Goal: Information Seeking & Learning: Find specific fact

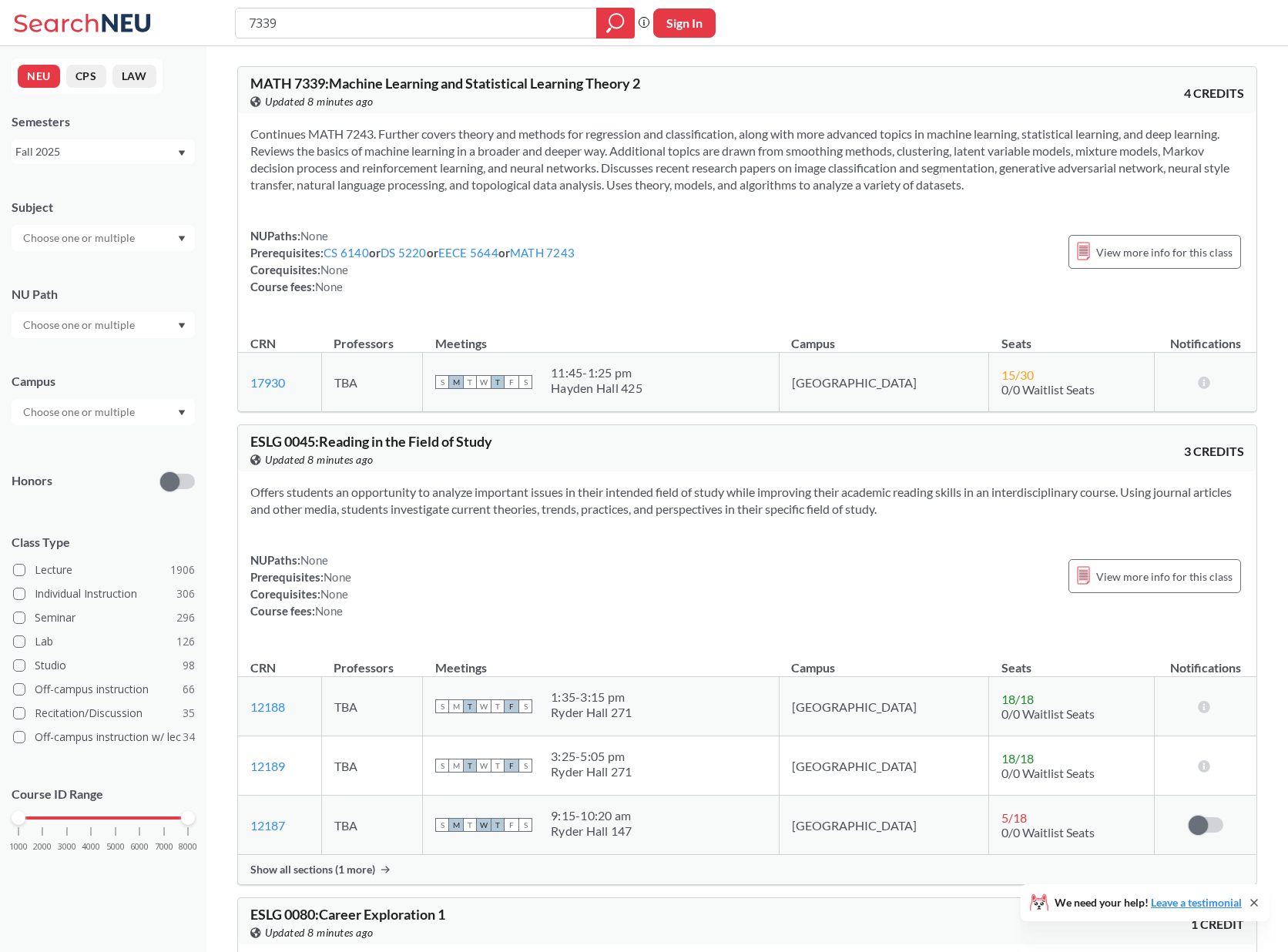
click at [305, 19] on input "7339" at bounding box center [416, 23] width 338 height 27
drag, startPoint x: 289, startPoint y: 20, endPoint x: 242, endPoint y: 20, distance: 47.0
click at [243, 20] on div "7339" at bounding box center [434, 23] width 400 height 31
type input "5010"
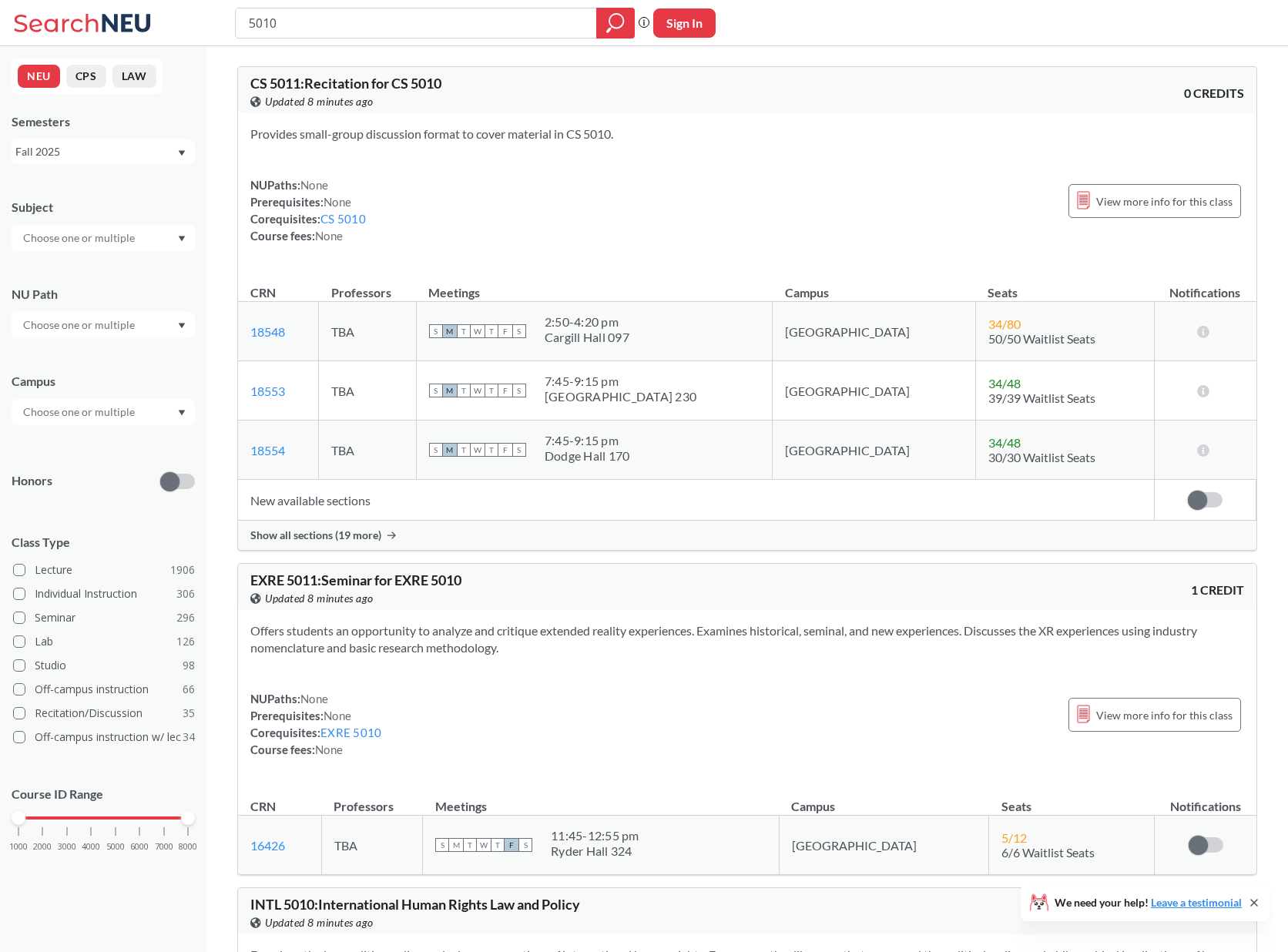
drag, startPoint x: 406, startPoint y: 35, endPoint x: 263, endPoint y: 16, distance: 144.3
click at [267, 17] on input "5010" at bounding box center [416, 23] width 338 height 27
type input "5"
type input "7243"
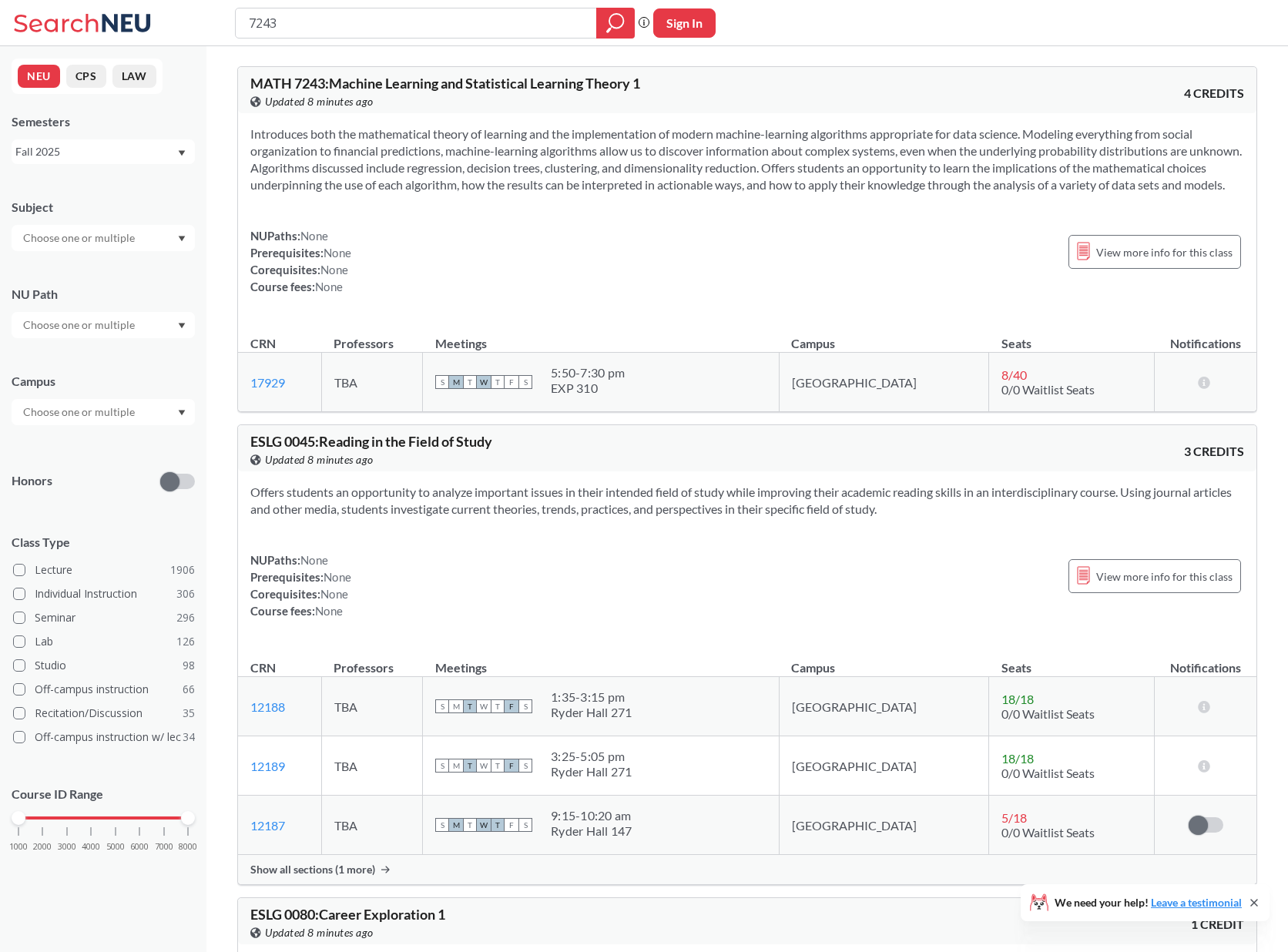
click at [379, 163] on section "Introduces both the mathematical theory of learning and the implementation of m…" at bounding box center [748, 159] width 994 height 68
drag, startPoint x: 345, startPoint y: 208, endPoint x: 343, endPoint y: 116, distance: 92.0
click at [343, 116] on div "Introduces both the mathematical theory of learning and the implementation of m…" at bounding box center [748, 216] width 1019 height 206
click at [307, 161] on section "Introduces both the mathematical theory of learning and the implementation of m…" at bounding box center [748, 159] width 994 height 68
click at [113, 31] on icon at bounding box center [85, 23] width 144 height 31
